Goal: Task Accomplishment & Management: Manage account settings

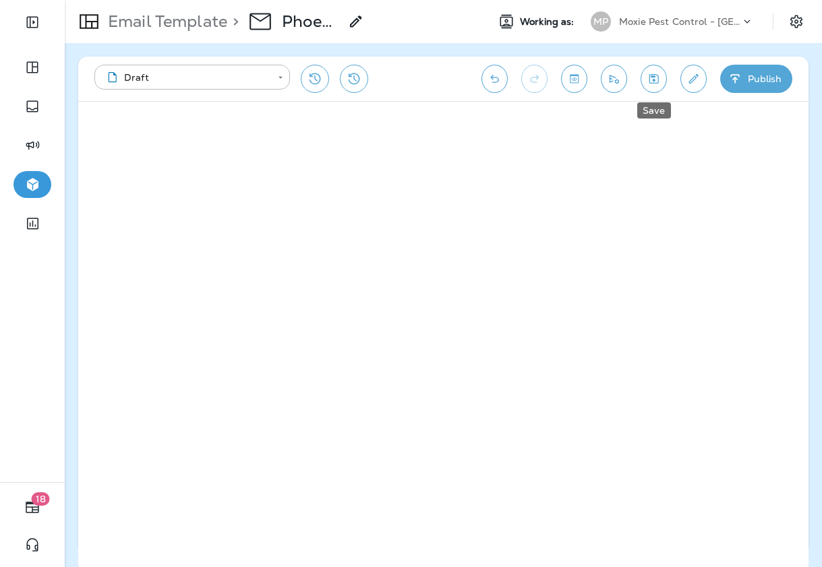
click at [658, 82] on icon "Save" at bounding box center [653, 78] width 14 height 13
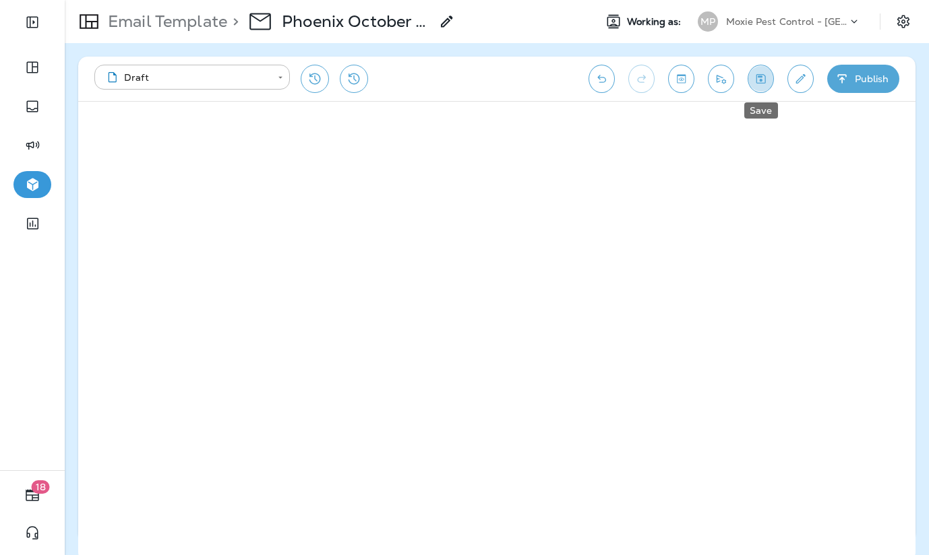
click at [760, 78] on icon "Save" at bounding box center [760, 78] width 14 height 13
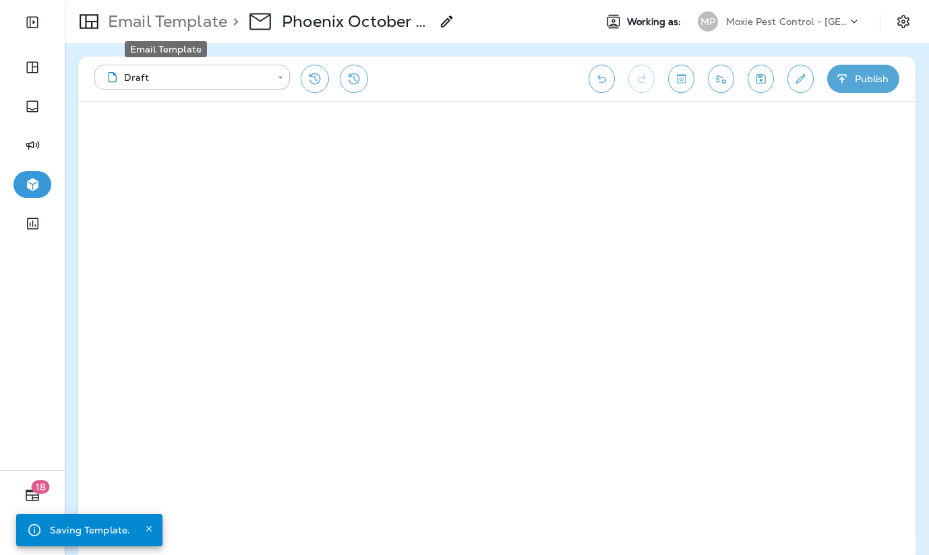
click at [171, 16] on p "Email Template" at bounding box center [164, 21] width 125 height 20
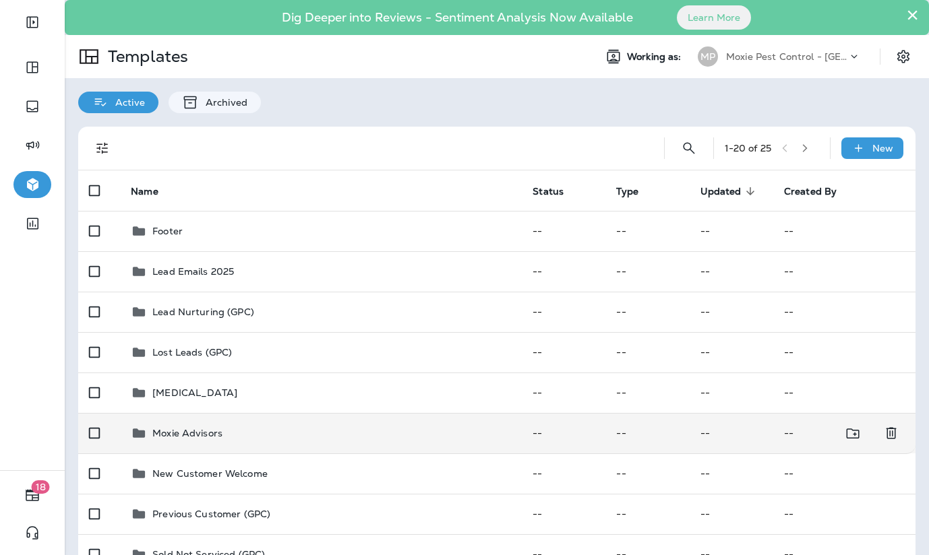
click at [189, 423] on td "Moxie Advisors" at bounding box center [321, 433] width 402 height 40
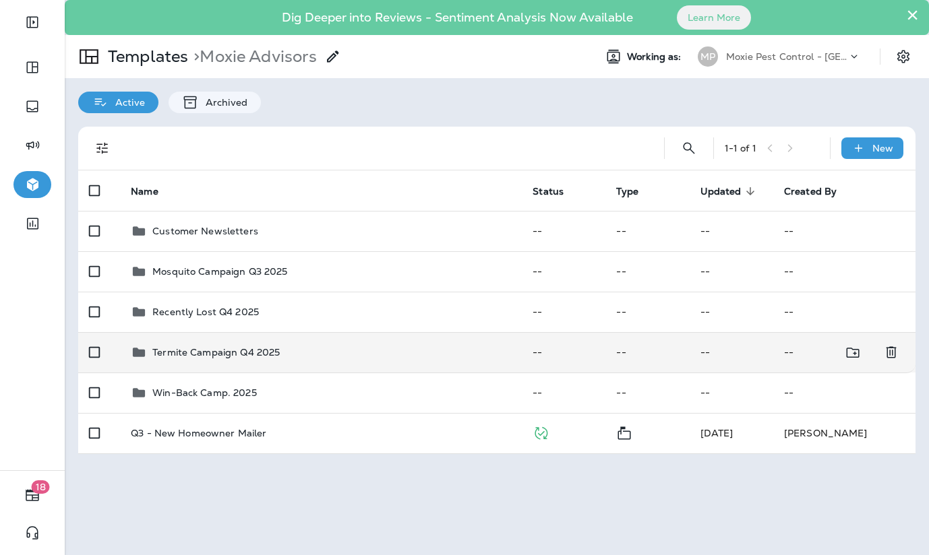
click at [199, 351] on p "Termite Campaign Q4 2025" at bounding box center [215, 352] width 127 height 11
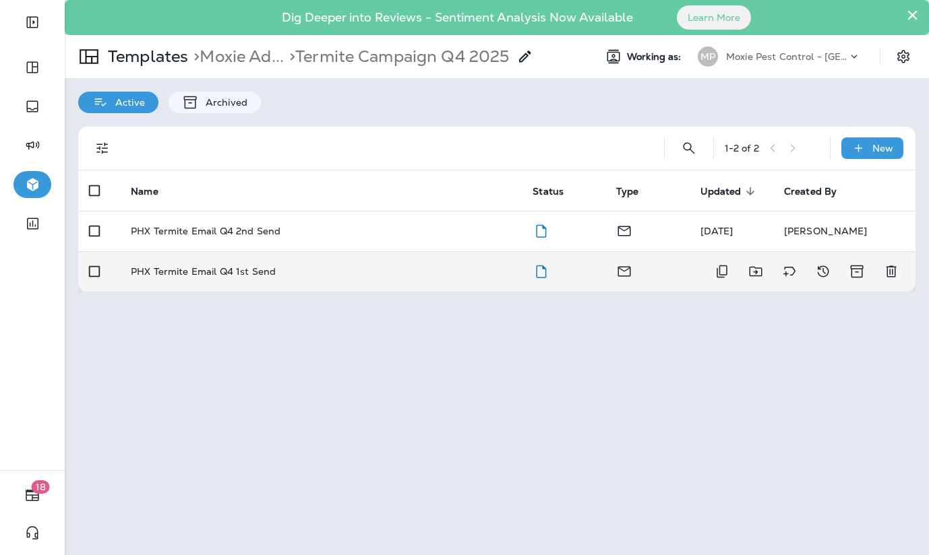
click at [216, 271] on p "PHX Termite Email Q4 1st Send" at bounding box center [203, 271] width 145 height 11
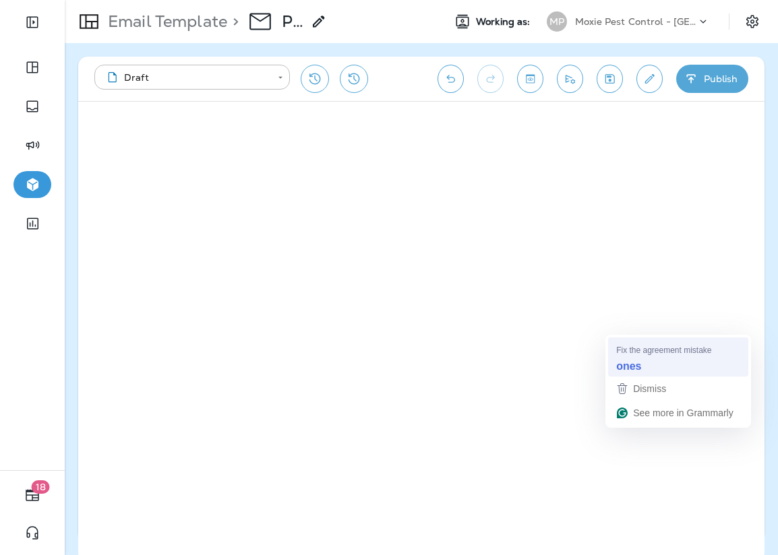
click at [628, 363] on strong "ones" at bounding box center [628, 366] width 25 height 15
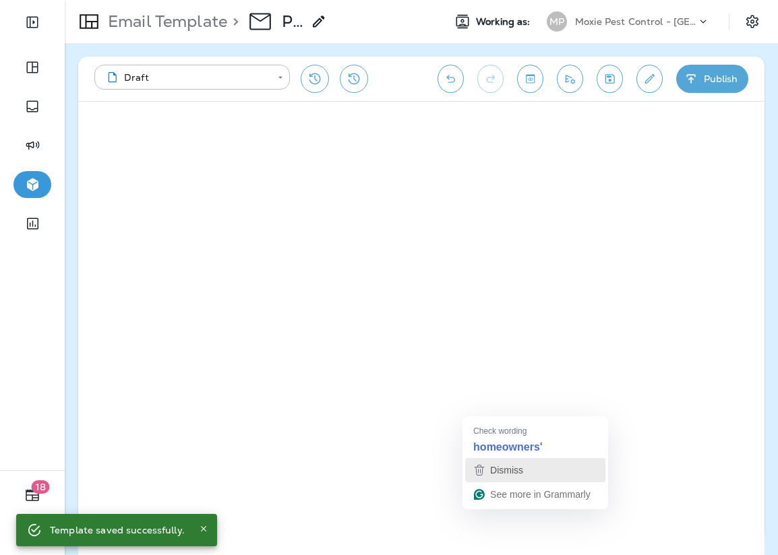
click at [512, 468] on span "Dismiss" at bounding box center [506, 470] width 33 height 11
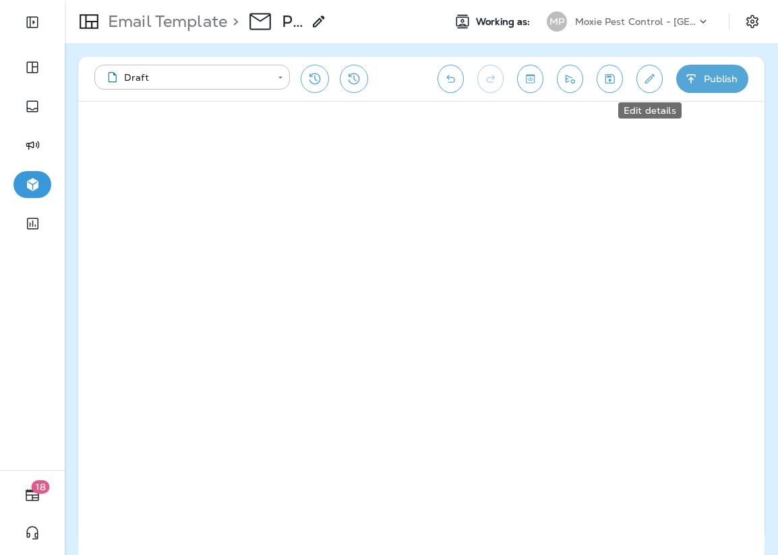
click at [650, 82] on icon "Edit details" at bounding box center [649, 78] width 14 height 13
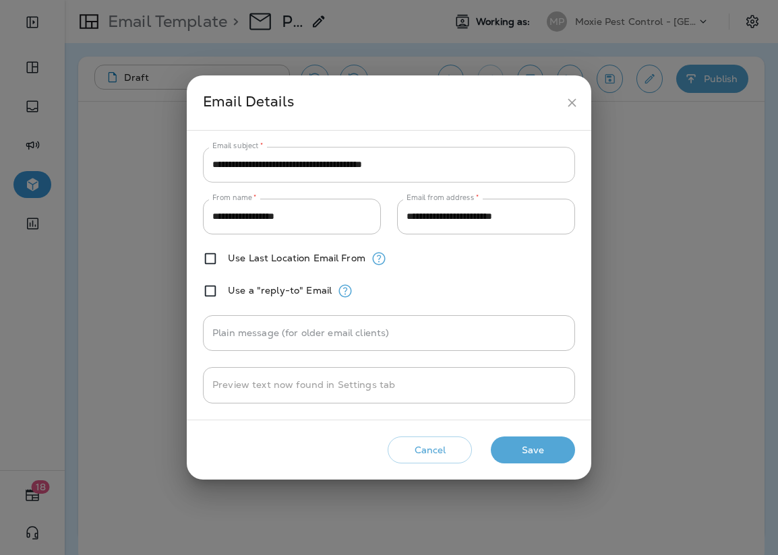
click at [433, 164] on input "**********" at bounding box center [389, 165] width 372 height 36
click at [697, 174] on div "**********" at bounding box center [389, 277] width 778 height 555
click at [569, 102] on icon "close" at bounding box center [572, 103] width 14 height 14
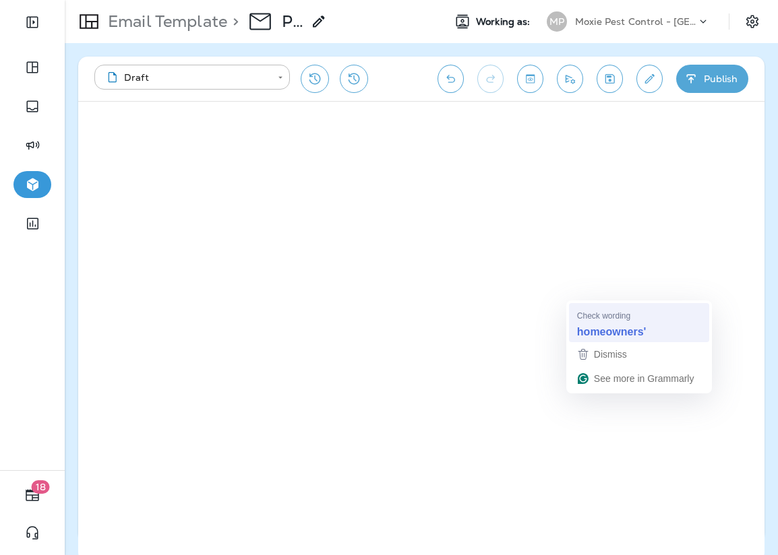
click at [629, 333] on strong "homeowners'" at bounding box center [611, 331] width 69 height 15
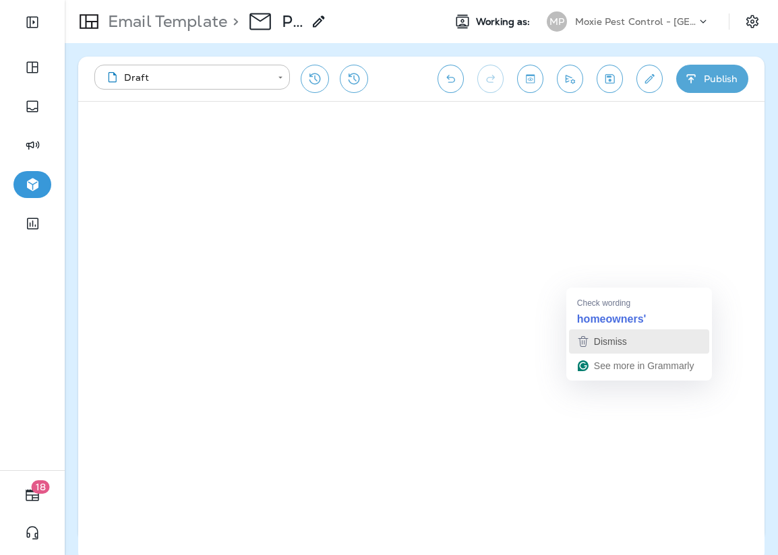
click at [609, 340] on span "Dismiss" at bounding box center [610, 341] width 33 height 11
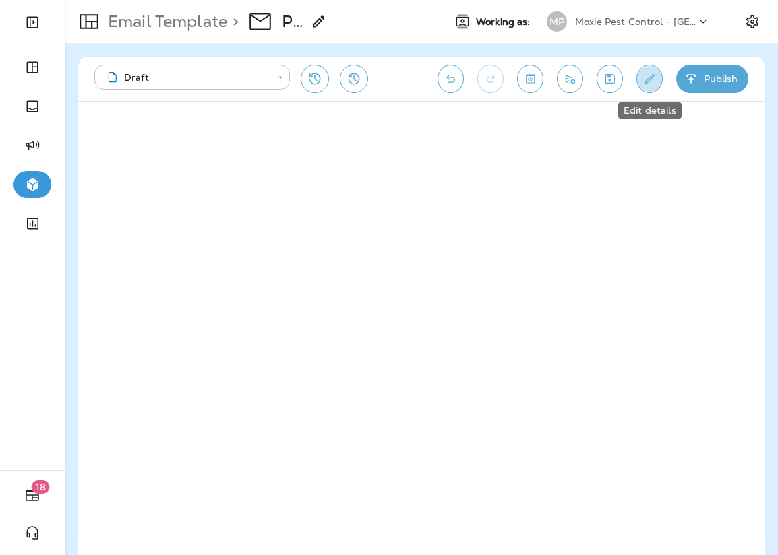
click at [650, 80] on icon "Edit details" at bounding box center [649, 78] width 14 height 13
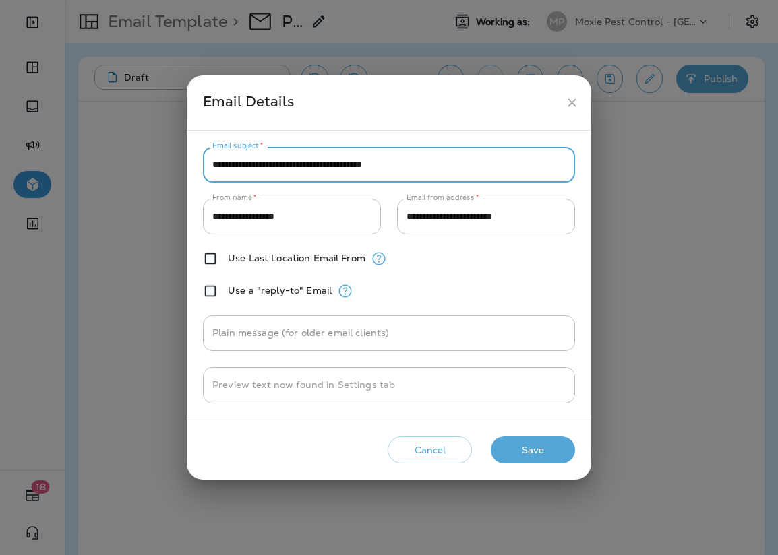
click at [379, 166] on input "**********" at bounding box center [389, 165] width 372 height 36
paste input "text"
type input "**********"
click at [537, 458] on button "Save" at bounding box center [533, 451] width 84 height 28
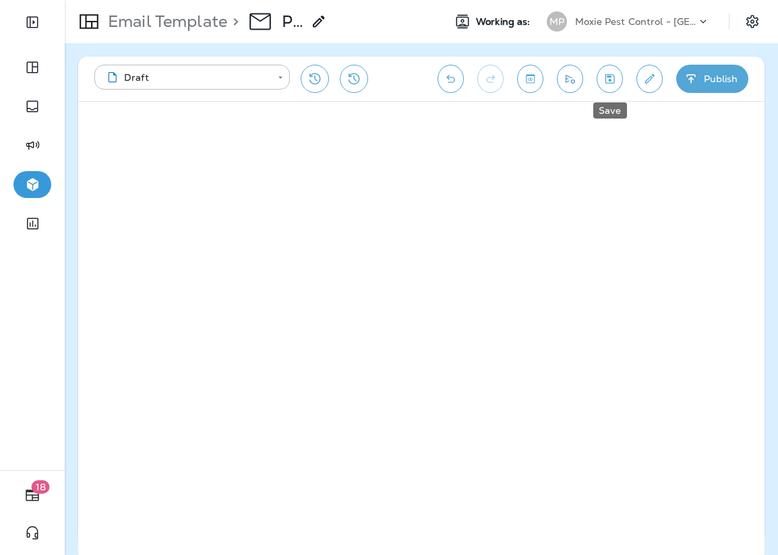
click at [612, 82] on icon "Save" at bounding box center [609, 78] width 14 height 13
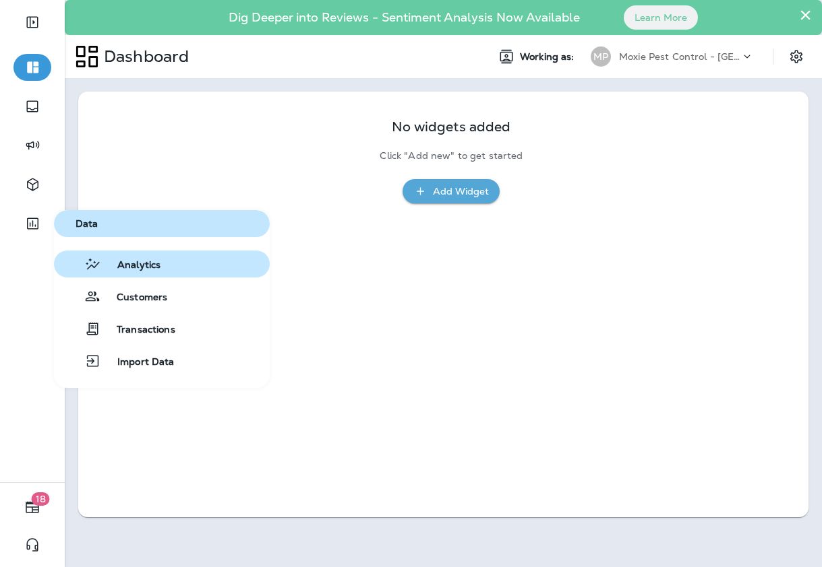
click at [139, 269] on span "Analytics" at bounding box center [130, 265] width 59 height 13
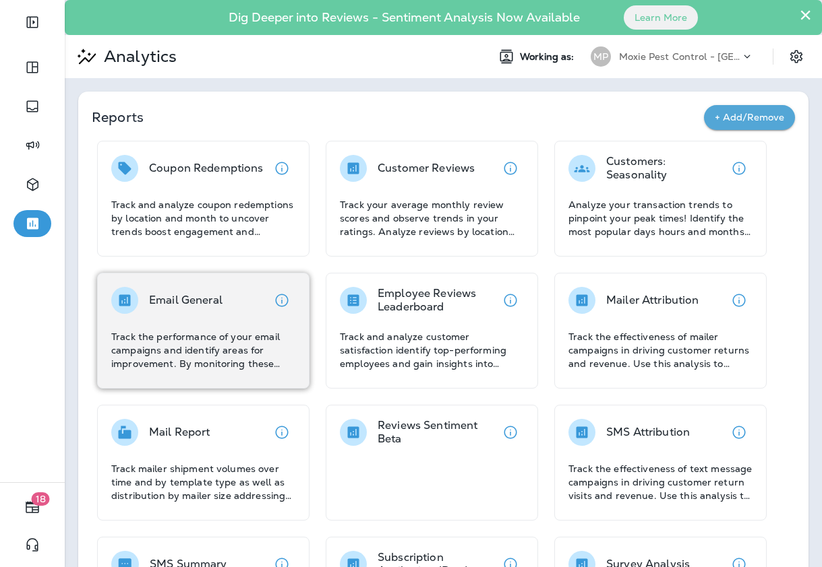
click at [162, 335] on p "Track the performance of your email campaigns and identify areas for improvemen…" at bounding box center [203, 350] width 184 height 40
